Goal: Task Accomplishment & Management: Complete application form

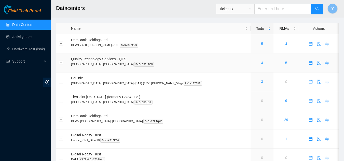
click at [261, 64] on link "4" at bounding box center [262, 63] width 2 height 4
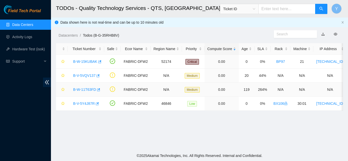
click at [88, 90] on link "B-W-11T63FD" at bounding box center [84, 90] width 23 height 4
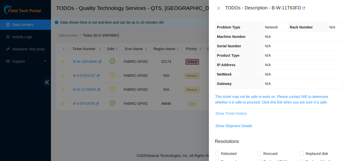
click at [223, 112] on span "Show Ticket History" at bounding box center [230, 114] width 31 height 6
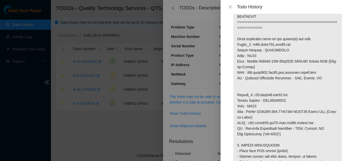
scroll to position [305, 0]
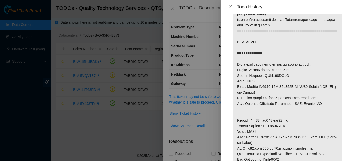
click at [228, 8] on icon "close" at bounding box center [230, 7] width 4 height 4
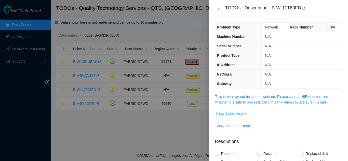
click at [229, 113] on span "Show Ticket History" at bounding box center [230, 114] width 31 height 6
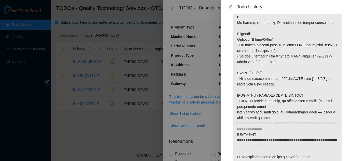
scroll to position [204, 0]
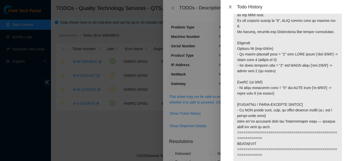
click at [228, 7] on icon "close" at bounding box center [230, 7] width 4 height 4
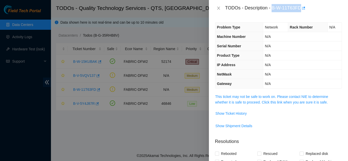
drag, startPoint x: 272, startPoint y: 8, endPoint x: 300, endPoint y: 9, distance: 27.7
click at [300, 9] on div "TODOs - Description - B-W-11T63FD" at bounding box center [283, 8] width 117 height 8
copy div "B-W-11T63FD"
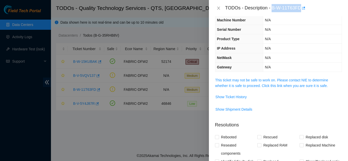
scroll to position [25, 0]
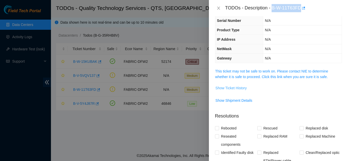
click at [231, 87] on span "Show Ticket History" at bounding box center [230, 88] width 31 height 6
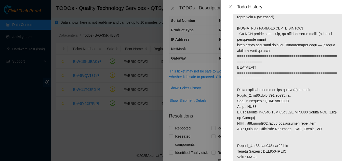
scroll to position [305, 0]
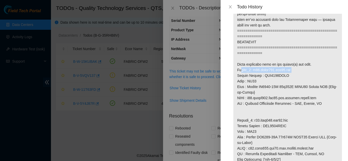
drag, startPoint x: 235, startPoint y: 70, endPoint x: 288, endPoint y: 70, distance: 52.4
click at [288, 70] on p at bounding box center [287, 73] width 108 height 702
copy p "Router_1: r08.spine101.dfw02.fab"
drag, startPoint x: 237, startPoint y: 76, endPoint x: 286, endPoint y: 75, distance: 49.1
click at [286, 75] on p at bounding box center [287, 73] width 108 height 702
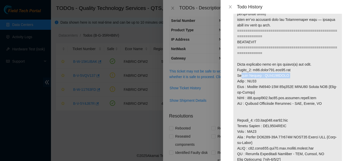
copy p "Serial Number : AAA2034AAQR"
drag, startPoint x: 256, startPoint y: 81, endPoint x: 237, endPoint y: 83, distance: 18.7
click at [237, 83] on p at bounding box center [287, 73] width 108 height 702
copy p "Rack : BX95"
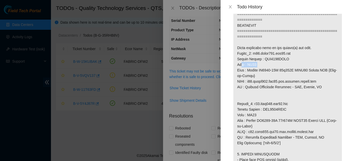
scroll to position [331, 0]
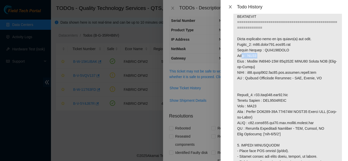
click at [228, 7] on button "Close" at bounding box center [229, 7] width 7 height 5
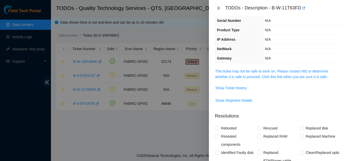
click at [219, 8] on icon "close" at bounding box center [218, 8] width 3 height 3
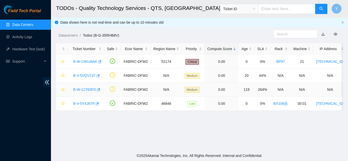
scroll to position [37, 0]
click at [82, 63] on link "B-W-15KUBAK" at bounding box center [85, 62] width 24 height 4
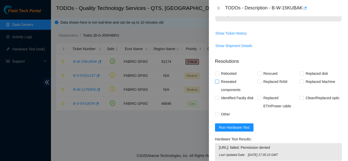
scroll to position [178, 0]
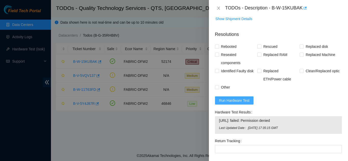
click at [235, 100] on span "Run Hardware Test" at bounding box center [234, 101] width 31 height 6
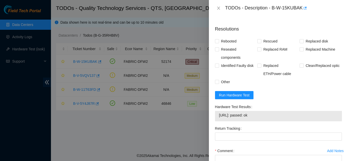
scroll to position [175, 0]
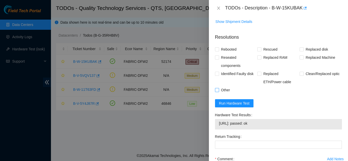
click at [216, 90] on input "Other" at bounding box center [217, 90] width 4 height 4
checkbox input "true"
click at [218, 50] on input "Rebooted" at bounding box center [217, 49] width 4 height 4
checkbox input "true"
click at [258, 50] on input "Rescued" at bounding box center [259, 49] width 4 height 4
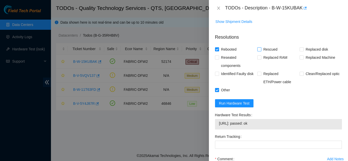
checkbox input "true"
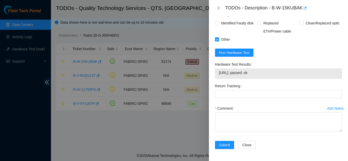
scroll to position [226, 0]
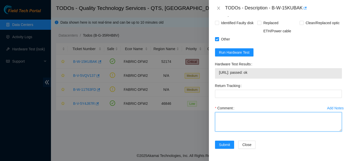
click at [231, 116] on textarea "Comment" at bounding box center [278, 121] width 127 height 19
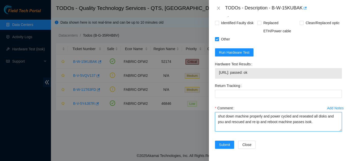
drag, startPoint x: 313, startPoint y: 124, endPoint x: 215, endPoint y: 118, distance: 98.2
click at [215, 118] on textarea "shut down machine properly and power cycled and reseated all disks and psu and …" at bounding box center [278, 121] width 127 height 19
type textarea "shut down machine properly and power cycled and reseated all disks and psu and …"
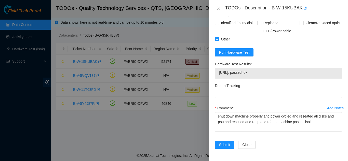
click at [252, 102] on div "Return Tracking" at bounding box center [278, 93] width 131 height 22
click at [225, 144] on span "Submit" at bounding box center [224, 145] width 11 height 6
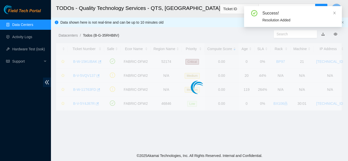
scroll to position [156, 0]
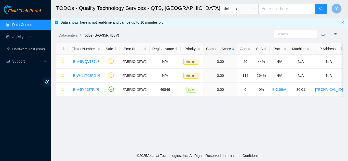
click at [21, 24] on link "Data Centers" at bounding box center [22, 25] width 21 height 4
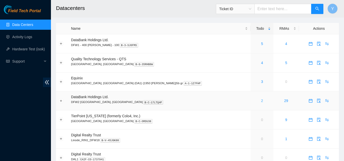
click at [261, 102] on link "2" at bounding box center [262, 101] width 2 height 4
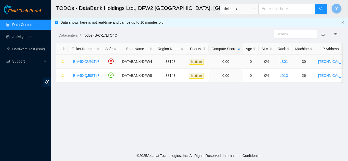
click at [84, 62] on link "B-V-5XOU9LT" at bounding box center [84, 62] width 22 height 4
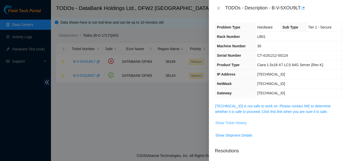
click at [225, 124] on span "Show Ticket History" at bounding box center [230, 123] width 31 height 6
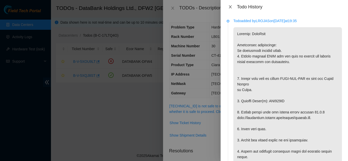
click at [230, 6] on icon "close" at bounding box center [230, 7] width 4 height 4
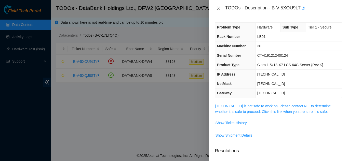
click at [218, 7] on icon "close" at bounding box center [218, 8] width 3 height 3
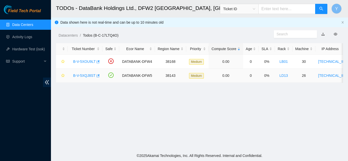
click at [84, 76] on link "B-V-5XQJ8ST" at bounding box center [84, 76] width 22 height 4
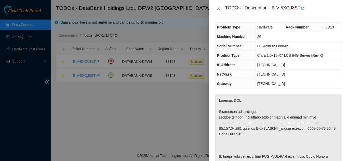
click at [218, 8] on icon "close" at bounding box center [218, 8] width 4 height 4
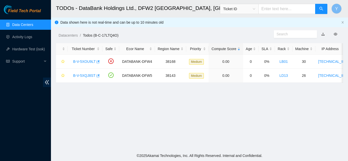
click at [32, 26] on link "Data Centers" at bounding box center [22, 25] width 21 height 4
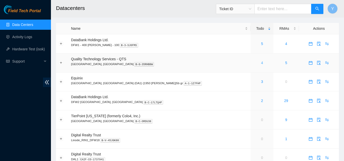
click at [261, 62] on link "4" at bounding box center [262, 63] width 2 height 4
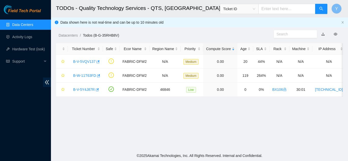
click at [32, 27] on link "Data Centers" at bounding box center [22, 25] width 21 height 4
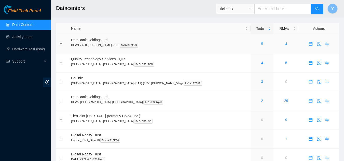
click at [261, 44] on link "5" at bounding box center [262, 44] width 2 height 4
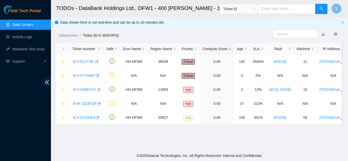
click at [25, 23] on link "Data Centers" at bounding box center [22, 25] width 21 height 4
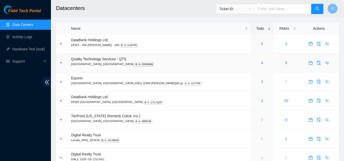
click at [253, 62] on div "4" at bounding box center [261, 63] width 17 height 6
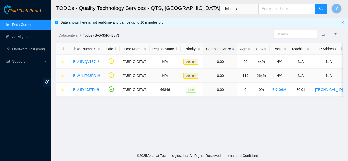
click at [83, 75] on link "B-W-11T63FD" at bounding box center [84, 76] width 23 height 4
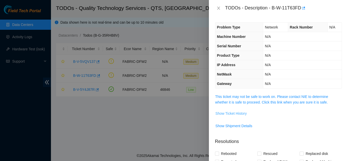
click at [233, 112] on span "Show Ticket History" at bounding box center [230, 114] width 31 height 6
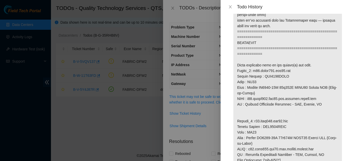
scroll to position [336, 0]
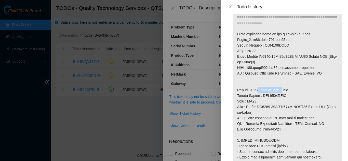
drag, startPoint x: 252, startPoint y: 90, endPoint x: 276, endPoint y: 88, distance: 23.3
click at [276, 88] on p at bounding box center [287, 43] width 108 height 702
drag, startPoint x: 252, startPoint y: 39, endPoint x: 291, endPoint y: 39, distance: 38.4
click at [291, 39] on p at bounding box center [287, 43] width 108 height 702
copy p "r08.spine101.dfw02.fab"
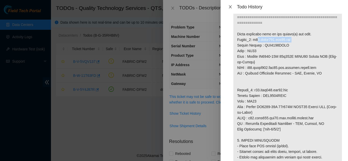
click at [229, 6] on icon "close" at bounding box center [229, 6] width 3 height 3
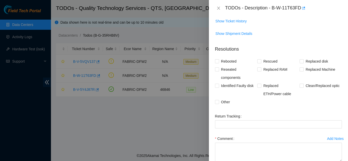
scroll to position [102, 0]
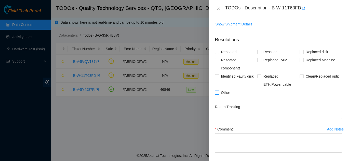
click at [216, 92] on input "Other" at bounding box center [217, 93] width 4 height 4
checkbox input "true"
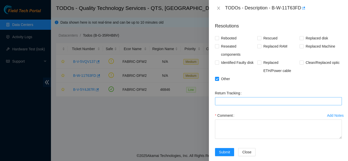
scroll to position [123, 0]
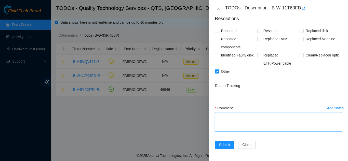
click at [221, 117] on textarea "Comment" at bounding box center [278, 121] width 127 height 19
paste textarea "[PERSON_NAME]"
click at [267, 117] on textarea "worked with [PERSON_NAME]" at bounding box center [278, 121] width 127 height 19
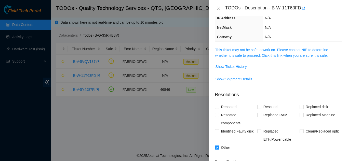
scroll to position [47, 0]
click at [231, 67] on span "Show Ticket History" at bounding box center [230, 67] width 31 height 6
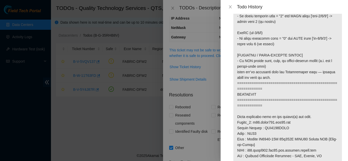
scroll to position [280, 0]
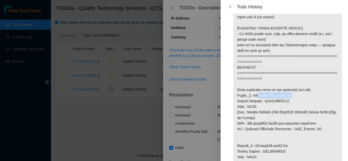
drag, startPoint x: 252, startPoint y: 95, endPoint x: 289, endPoint y: 95, distance: 36.1
click at [289, 95] on p at bounding box center [287, 98] width 108 height 702
copy p "r08.spine101.dfw02.fab"
drag, startPoint x: 230, startPoint y: 6, endPoint x: 237, endPoint y: 27, distance: 22.1
click at [231, 7] on icon "close" at bounding box center [230, 7] width 4 height 4
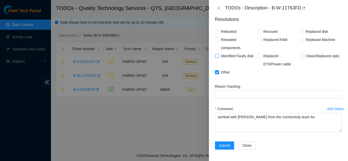
scroll to position [123, 0]
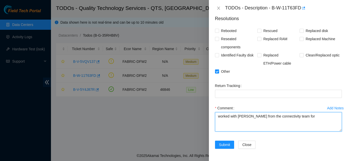
click at [315, 118] on textarea "worked with [PERSON_NAME] from the connectivity team for" at bounding box center [278, 121] width 127 height 19
paste textarea "r08.spine101.dfw02.fab"
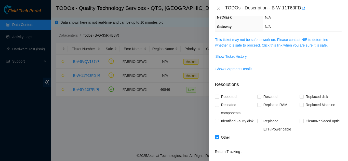
scroll to position [47, 0]
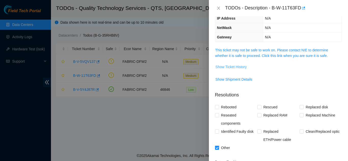
click at [223, 66] on span "Show Ticket History" at bounding box center [230, 67] width 31 height 6
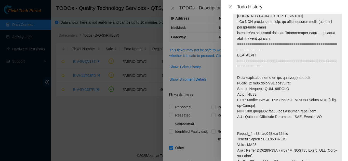
scroll to position [305, 0]
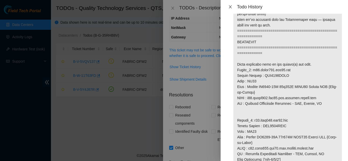
click at [230, 5] on icon "close" at bounding box center [230, 7] width 4 height 4
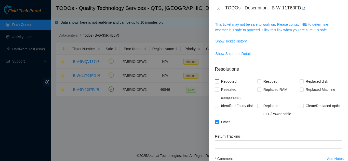
scroll to position [72, 0]
click at [229, 42] on span "Show Ticket History" at bounding box center [230, 42] width 31 height 6
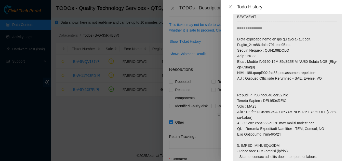
scroll to position [331, 0]
drag, startPoint x: 261, startPoint y: 51, endPoint x: 287, endPoint y: 50, distance: 26.2
click at [287, 50] on p at bounding box center [287, 47] width 108 height 702
copy p "AAA2034AAQR"
click at [229, 6] on icon "close" at bounding box center [230, 7] width 4 height 4
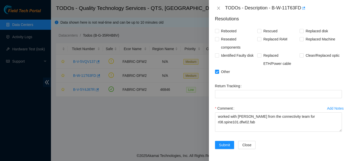
scroll to position [123, 0]
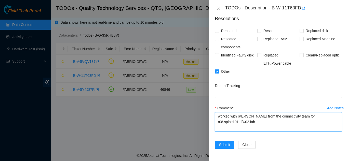
click at [263, 123] on textarea "worked with [PERSON_NAME] from the connectivity team for r08.spine101.dfw02.fab" at bounding box center [278, 121] width 127 height 19
paste textarea "AAA2034AAQR"
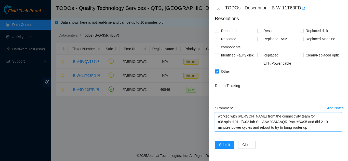
click at [258, 128] on textarea "worked with [PERSON_NAME] from the connectivity team for r08.spine101.dfw02.fab…" at bounding box center [278, 121] width 127 height 19
click at [269, 127] on textarea "worked with [PERSON_NAME] from the connectivity team for r08.spine101.dfw02.fab…" at bounding box center [278, 121] width 127 height 19
click at [321, 128] on textarea "worked with [PERSON_NAME] from the connectivity team for r08.spine101.dfw02.fab…" at bounding box center [278, 121] width 127 height 19
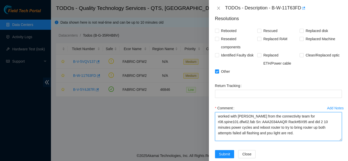
scroll to position [0, 0]
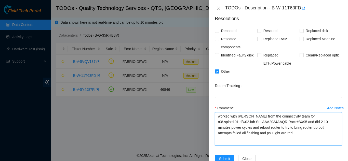
drag, startPoint x: 337, startPoint y: 130, endPoint x: 332, endPoint y: 145, distance: 15.7
click at [332, 145] on textarea "worked with [PERSON_NAME] from the connectivity team for r08.spine101.dfw02.fab…" at bounding box center [278, 128] width 127 height 33
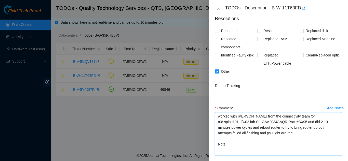
scroll to position [0, 0]
drag, startPoint x: 336, startPoint y: 146, endPoint x: 337, endPoint y: 158, distance: 13.0
click at [337, 155] on textarea "worked with [PERSON_NAME] from the connectivity team for r08.spine101.dfw02.fab…" at bounding box center [278, 133] width 127 height 43
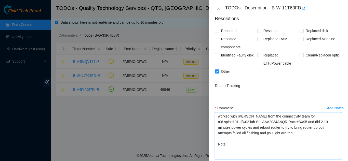
scroll to position [0, 0]
drag, startPoint x: 238, startPoint y: 116, endPoint x: 264, endPoint y: 118, distance: 26.0
click at [264, 118] on textarea "worked with [PERSON_NAME] from the connectivity team for r08.spine101.dfw02.fab…" at bounding box center [278, 135] width 127 height 47
click at [222, 146] on textarea "worked with [PERSON_NAME] from the connectivity team for r08.spine101.dfw02.fab…" at bounding box center [278, 135] width 127 height 47
click at [229, 146] on textarea "worked with [PERSON_NAME] from the connectivity team for r08.spine101.dfw02.fab…" at bounding box center [278, 135] width 127 height 47
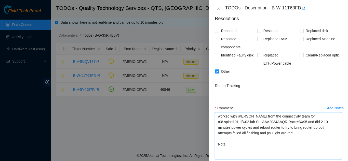
paste textarea "[PERSON_NAME]"
paste textarea "sent it to logistics for the replacement"
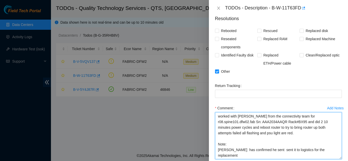
click at [280, 150] on textarea "worked with [PERSON_NAME] from the connectivity team for r08.spine101.dfw02.fab…" at bounding box center [278, 135] width 127 height 47
click at [238, 156] on textarea "worked with [PERSON_NAME] from the connectivity team for r08.spine101.dfw02.fab…" at bounding box center [278, 135] width 127 height 47
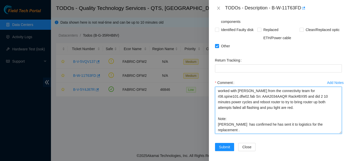
drag, startPoint x: 239, startPoint y: 130, endPoint x: 217, endPoint y: 93, distance: 43.5
click at [217, 93] on textarea "worked with [PERSON_NAME] from the connectivity team for r08.spine101.dfw02.fab…" at bounding box center [278, 110] width 127 height 47
type textarea "worked with [PERSON_NAME] from the connectivity team for r08.spine101.dfw02.fab…"
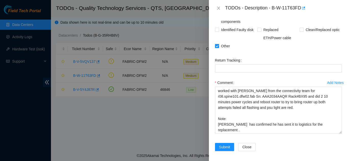
click at [255, 78] on div "Return Tracking" at bounding box center [278, 67] width 131 height 22
click at [224, 146] on span "Submit" at bounding box center [224, 147] width 11 height 6
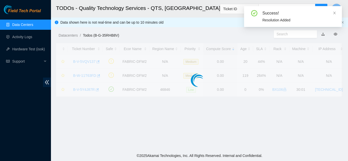
scroll to position [175, 0]
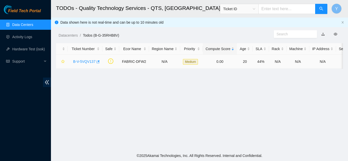
click at [84, 61] on link "B-V-5VQV137" at bounding box center [84, 62] width 22 height 4
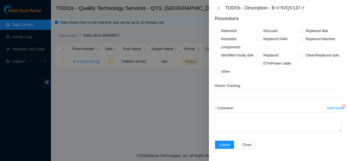
scroll to position [123, 0]
click at [218, 7] on icon "close" at bounding box center [218, 8] width 3 height 3
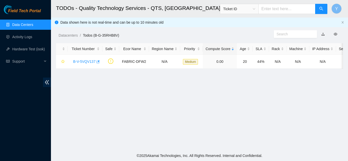
scroll to position [175, 0]
click at [28, 24] on link "Data Centers" at bounding box center [22, 25] width 21 height 4
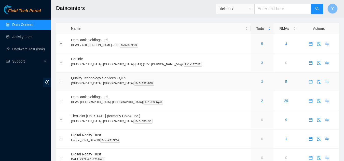
click at [261, 82] on link "3" at bounding box center [262, 82] width 2 height 4
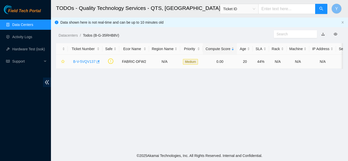
click at [83, 60] on link "B-V-5VQV137" at bounding box center [84, 62] width 22 height 4
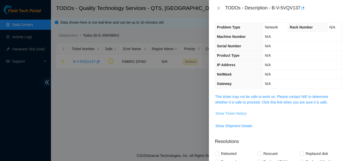
click at [243, 114] on span "Show Ticket History" at bounding box center [230, 114] width 31 height 6
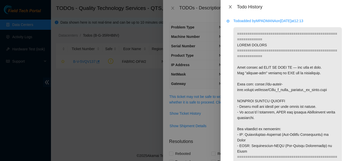
click at [230, 7] on icon "close" at bounding box center [230, 7] width 4 height 4
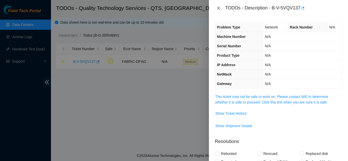
click at [216, 7] on icon "close" at bounding box center [218, 8] width 4 height 4
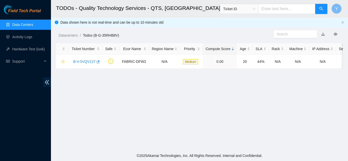
click at [33, 24] on link "Data Centers" at bounding box center [22, 25] width 21 height 4
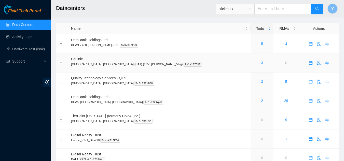
click at [253, 63] on div "3" at bounding box center [261, 63] width 17 height 6
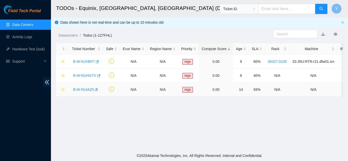
click at [82, 89] on link "B-W-NUIAZ5" at bounding box center [83, 90] width 21 height 4
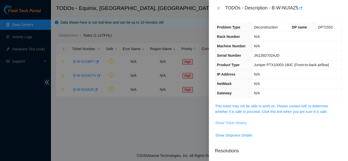
click at [233, 123] on span "Show Ticket History" at bounding box center [230, 123] width 31 height 6
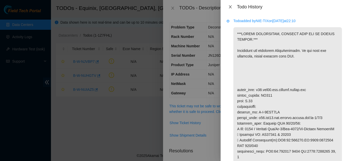
click at [229, 6] on icon "close" at bounding box center [229, 6] width 3 height 3
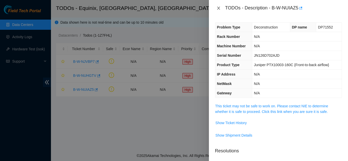
click at [218, 10] on icon "close" at bounding box center [218, 8] width 4 height 4
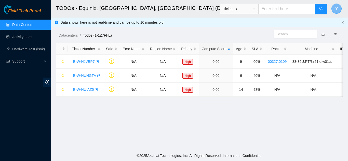
click at [332, 8] on button "Y" at bounding box center [336, 9] width 10 height 10
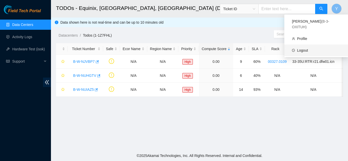
click at [304, 48] on link "Logout" at bounding box center [302, 50] width 11 height 4
